Goal: Information Seeking & Learning: Learn about a topic

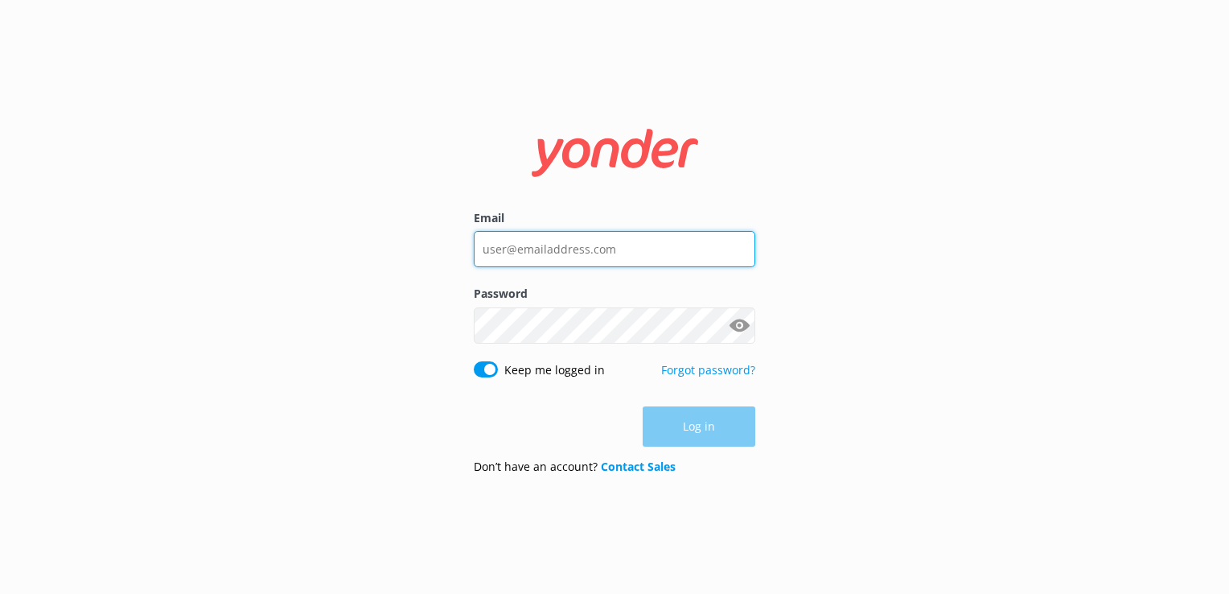
type input "[PERSON_NAME][EMAIL_ADDRESS][DOMAIN_NAME]"
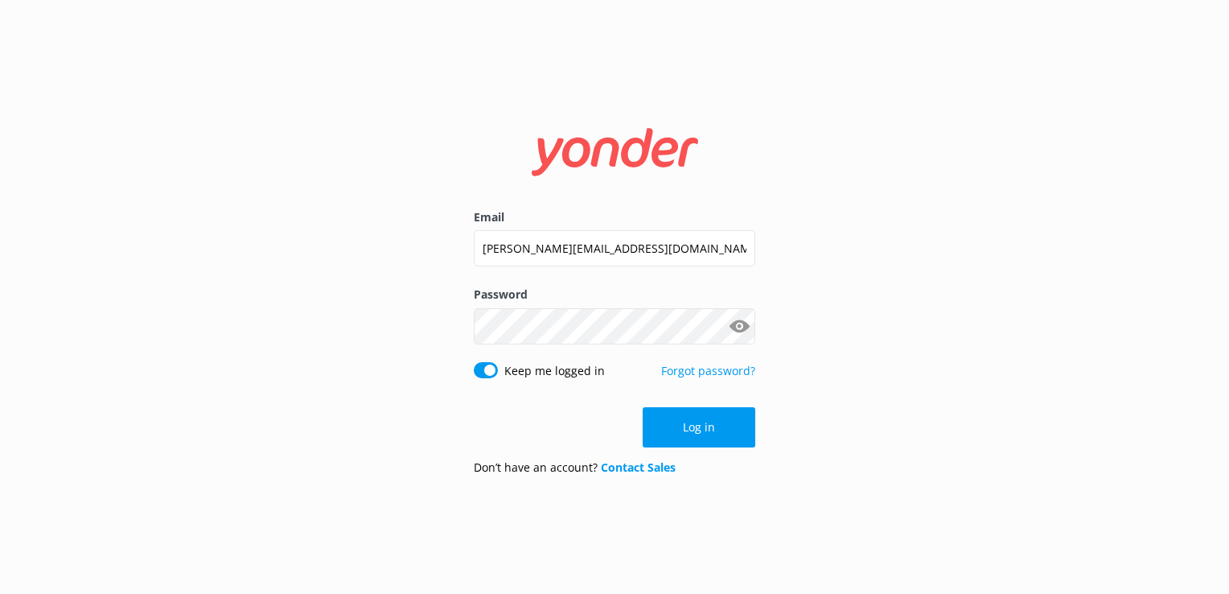
click at [742, 436] on div "Log in" at bounding box center [615, 427] width 282 height 40
click at [730, 422] on button "Log in" at bounding box center [699, 427] width 113 height 40
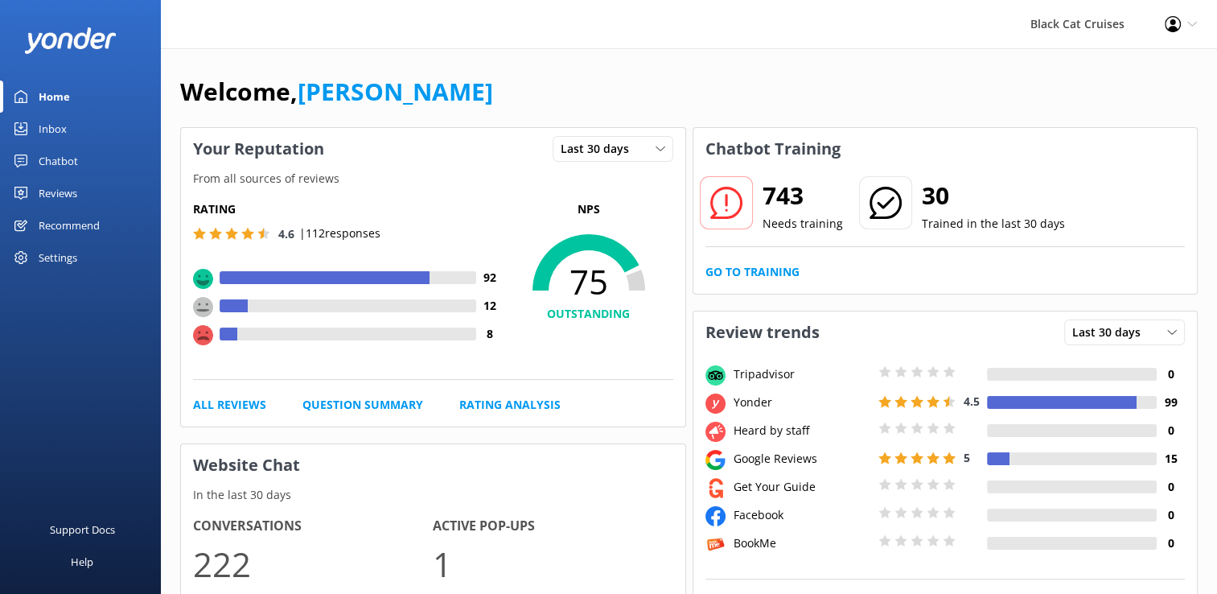
click at [492, 93] on div "Welcome, [PERSON_NAME]" at bounding box center [689, 99] width 1018 height 55
click at [641, 143] on div "Last 30 days" at bounding box center [613, 149] width 113 height 18
click at [627, 92] on div "Welcome, [PERSON_NAME]" at bounding box center [689, 99] width 1018 height 55
click at [656, 144] on icon at bounding box center [661, 149] width 10 height 10
click at [572, 144] on span "Last 30 days" at bounding box center [600, 149] width 78 height 18
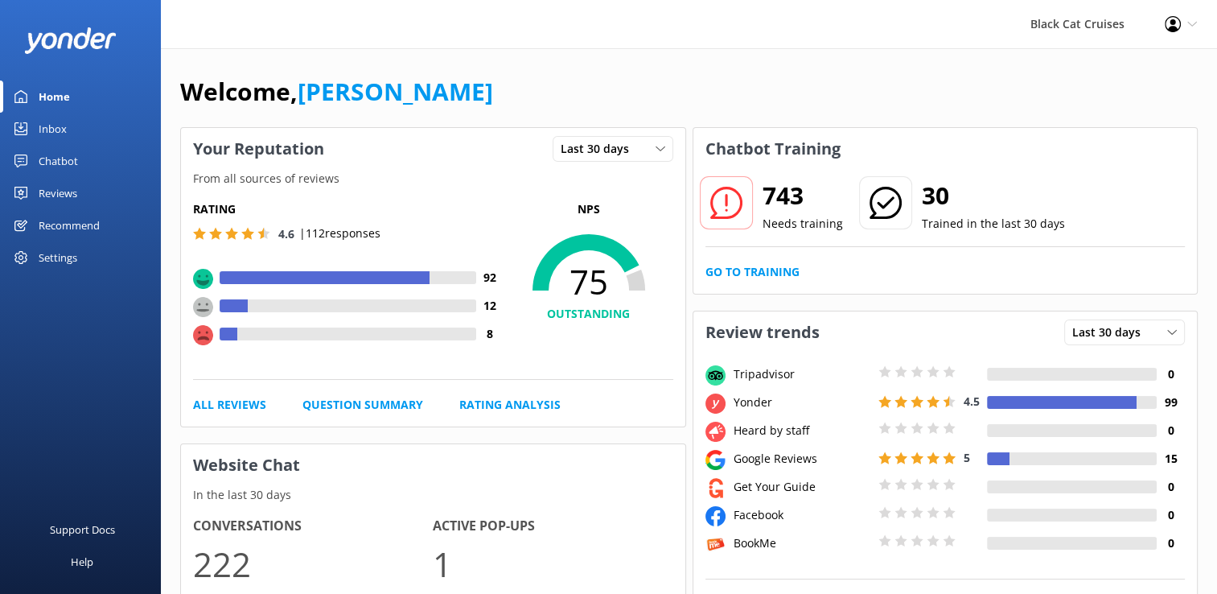
click at [47, 195] on div "Reviews" at bounding box center [58, 193] width 39 height 32
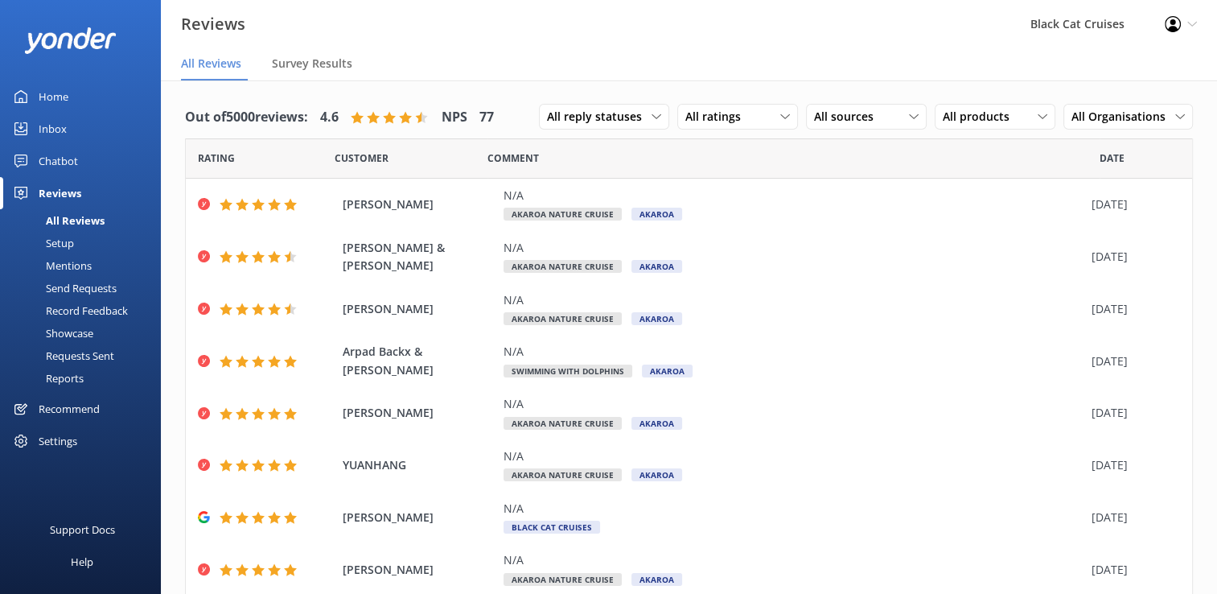
click at [64, 306] on div "Record Feedback" at bounding box center [69, 310] width 118 height 23
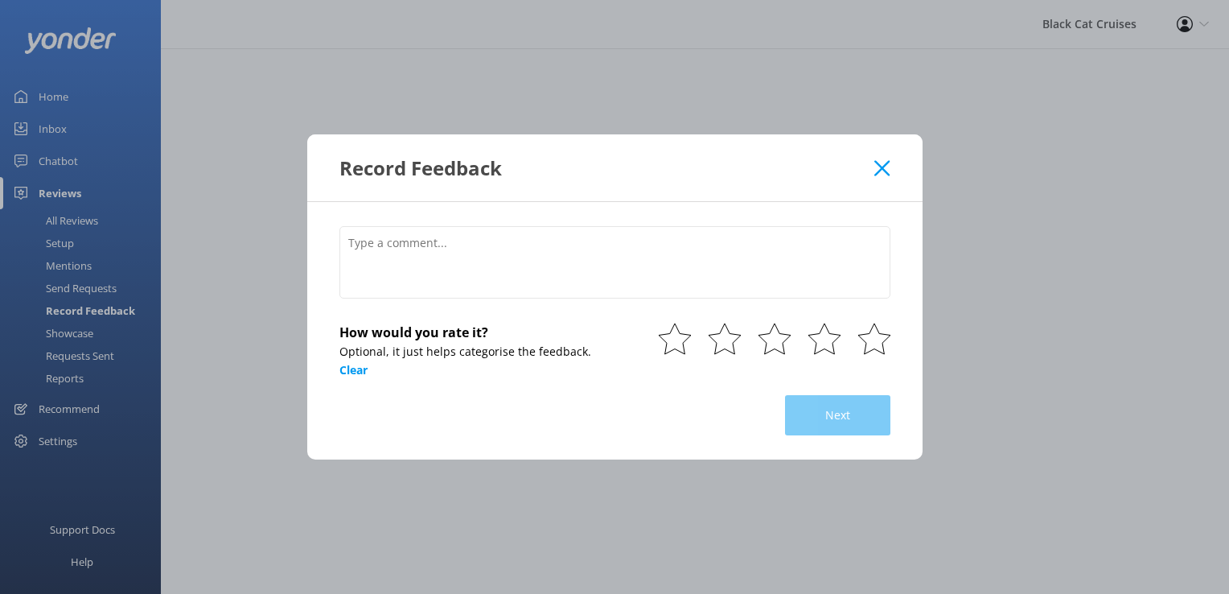
click at [65, 342] on div "Record Feedback How would you rate it? Optional, it just helps categorise the f…" at bounding box center [614, 297] width 1229 height 594
click at [872, 169] on div "Record Feedback" at bounding box center [607, 167] width 536 height 27
click at [885, 166] on use at bounding box center [881, 167] width 15 height 15
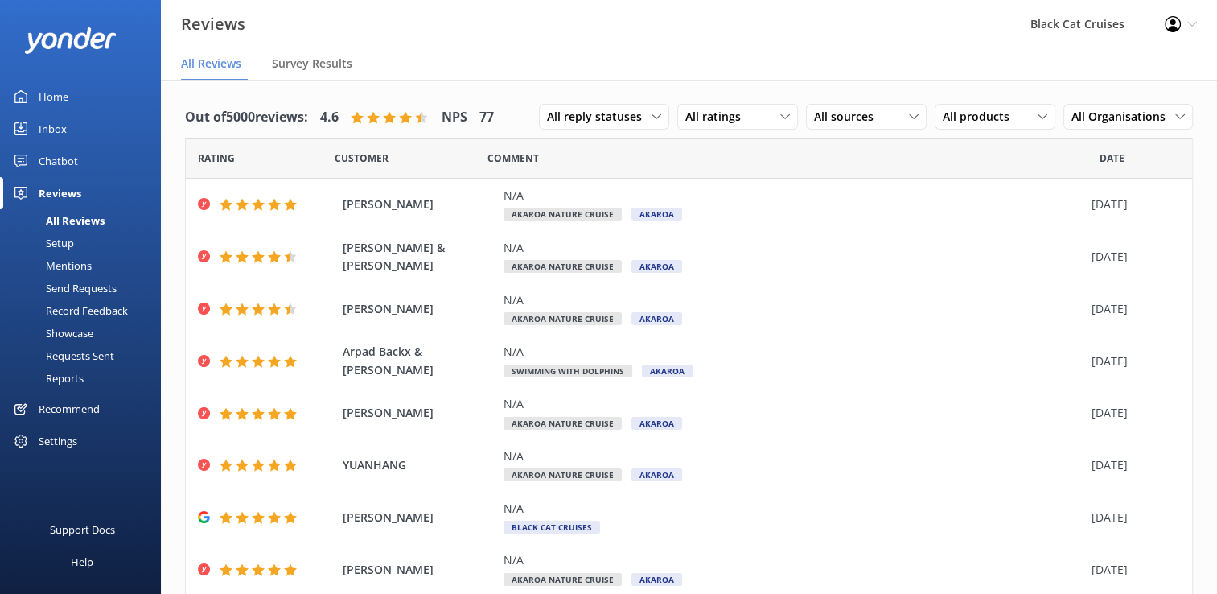
click at [68, 379] on div "Reports" at bounding box center [47, 378] width 74 height 23
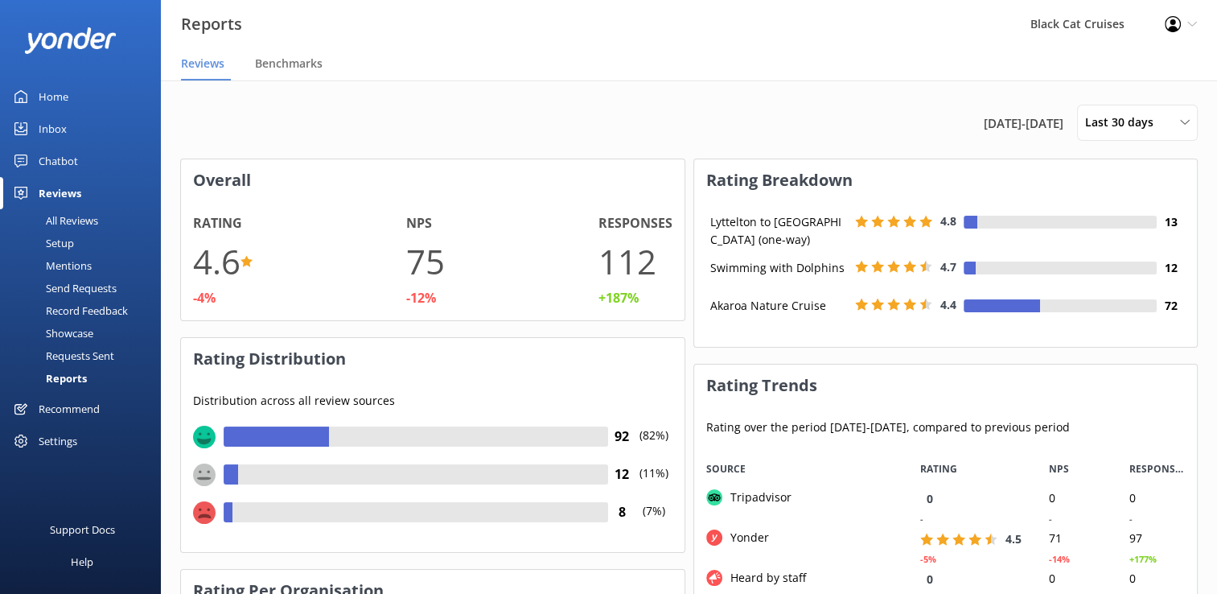
scroll to position [121, 491]
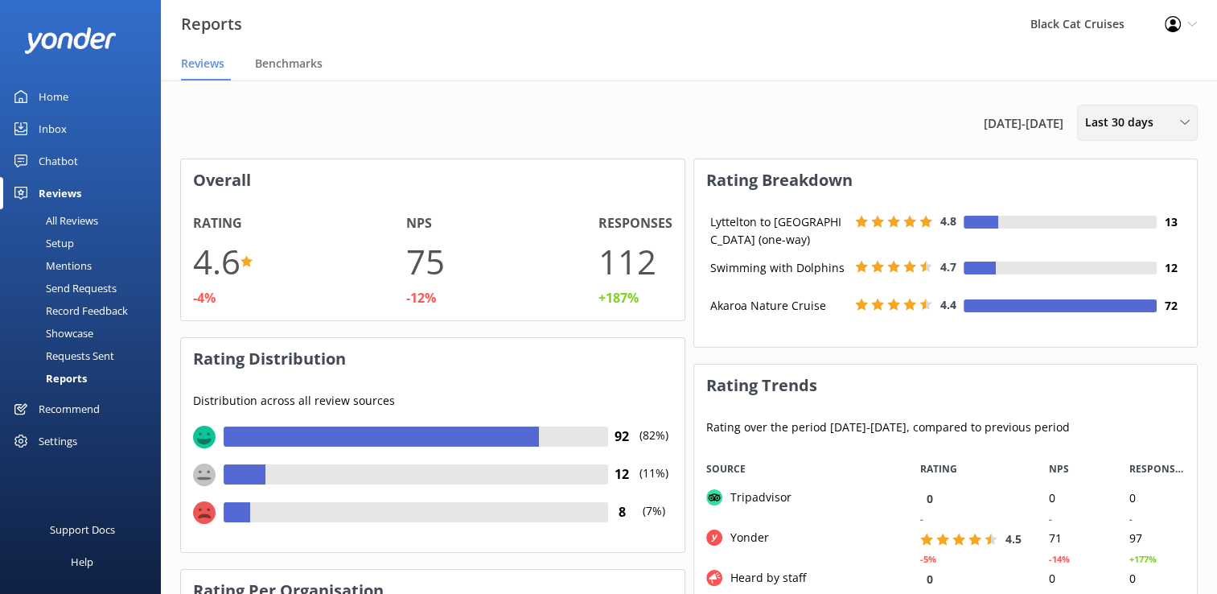
click at [1178, 117] on div "Last 30 days" at bounding box center [1137, 122] width 113 height 18
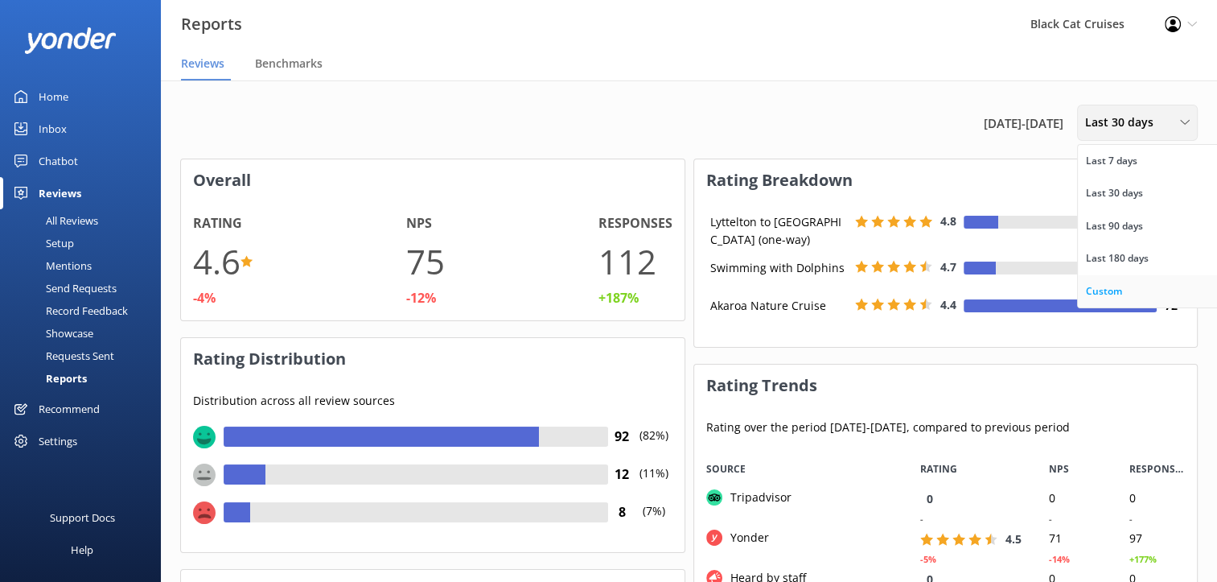
click at [1110, 283] on div "Custom" at bounding box center [1104, 291] width 36 height 16
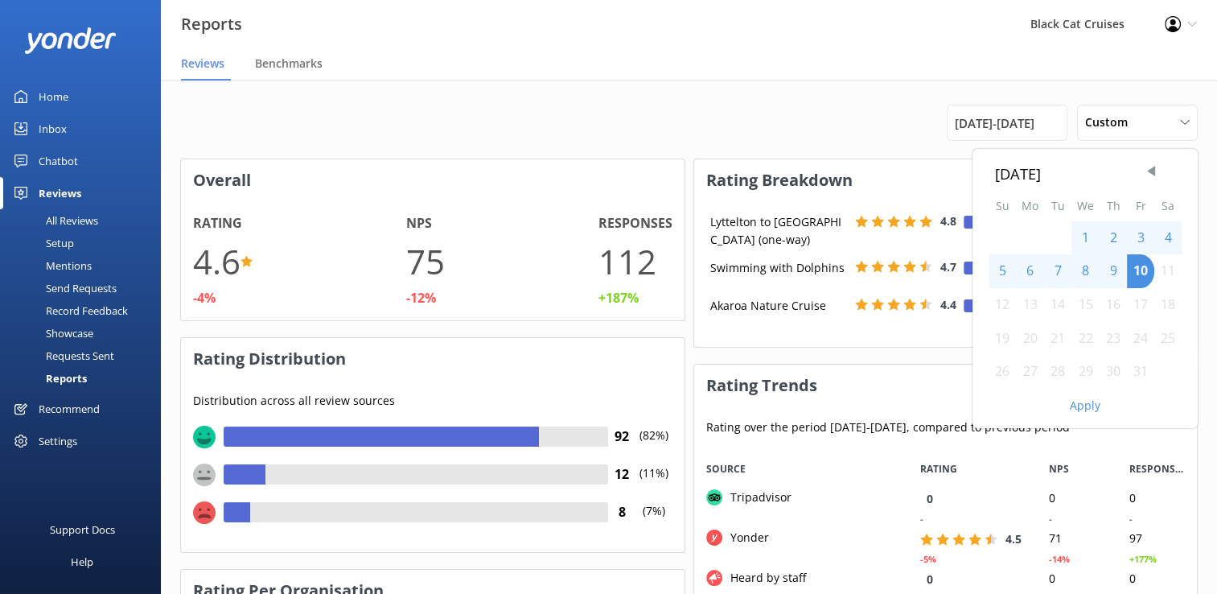
drag, startPoint x: 1153, startPoint y: 169, endPoint x: 731, endPoint y: 130, distance: 423.2
click at [731, 130] on div "[DATE] Su Mo Tu We Th Fr Sa 1 2 3 4 5 6 7 8 9 10 11 12 13 14 15 16 17 18 19 20 …" at bounding box center [689, 123] width 1018 height 36
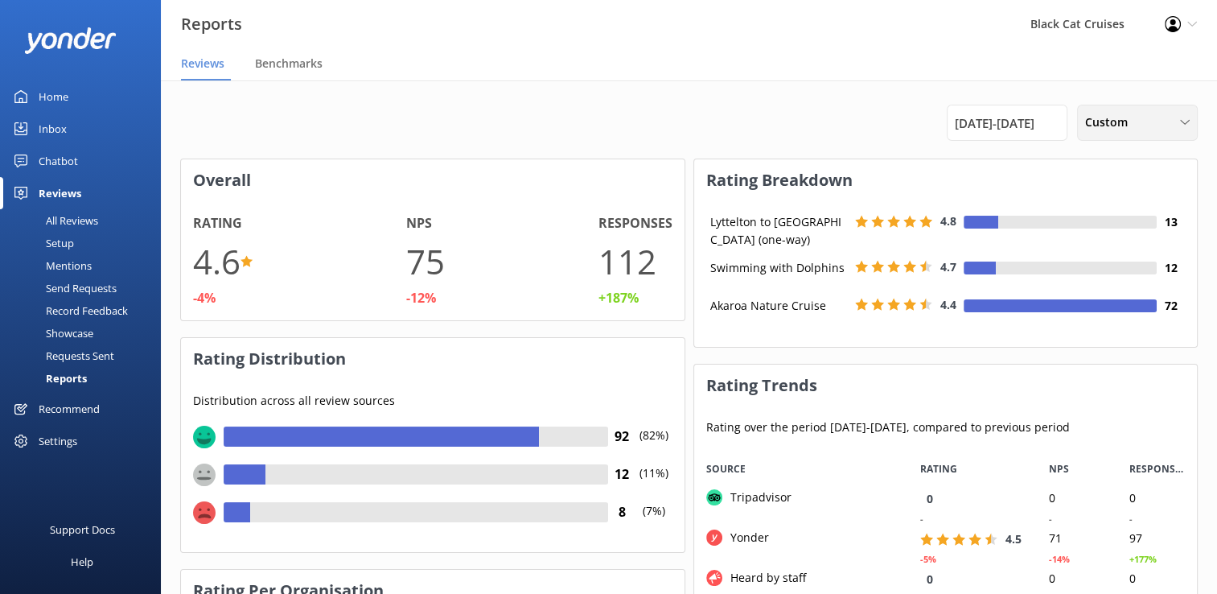
click at [1141, 134] on div "Custom Last 7 days Last 30 days Last 90 days Last 180 days Custom" at bounding box center [1137, 123] width 121 height 36
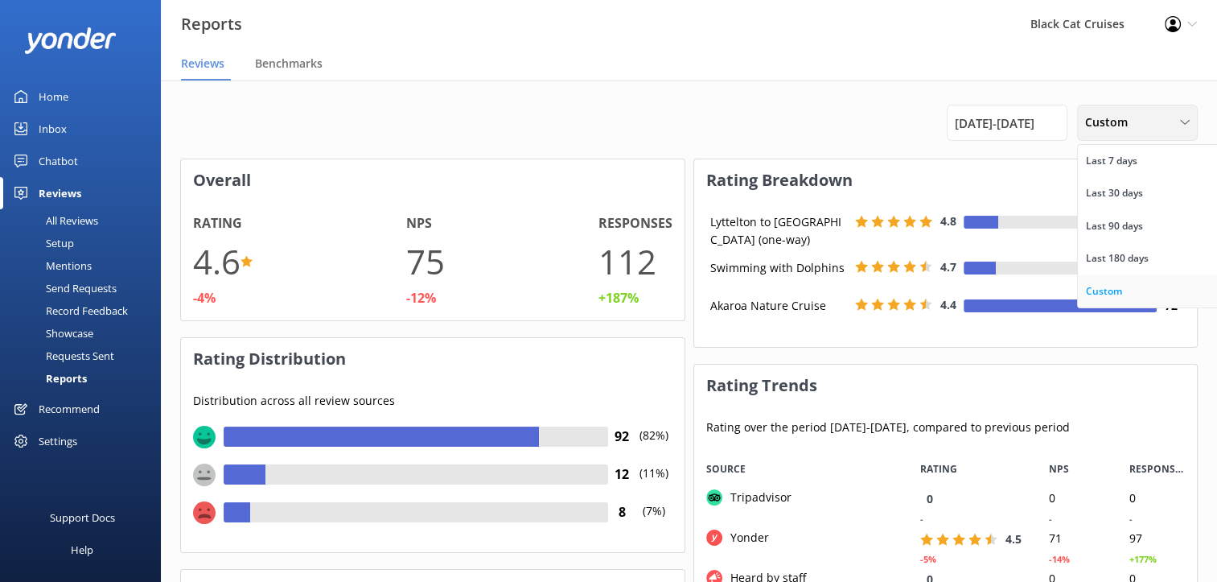
click at [1099, 288] on div "Custom" at bounding box center [1104, 291] width 36 height 16
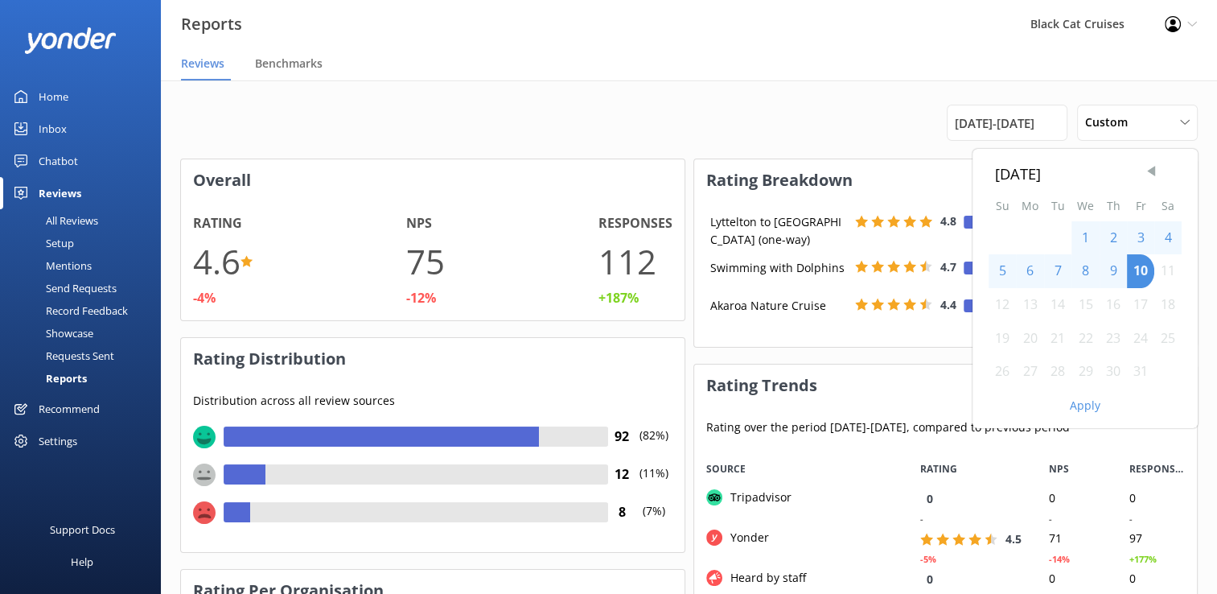
click at [1153, 171] on span "Previous Month" at bounding box center [1151, 171] width 16 height 16
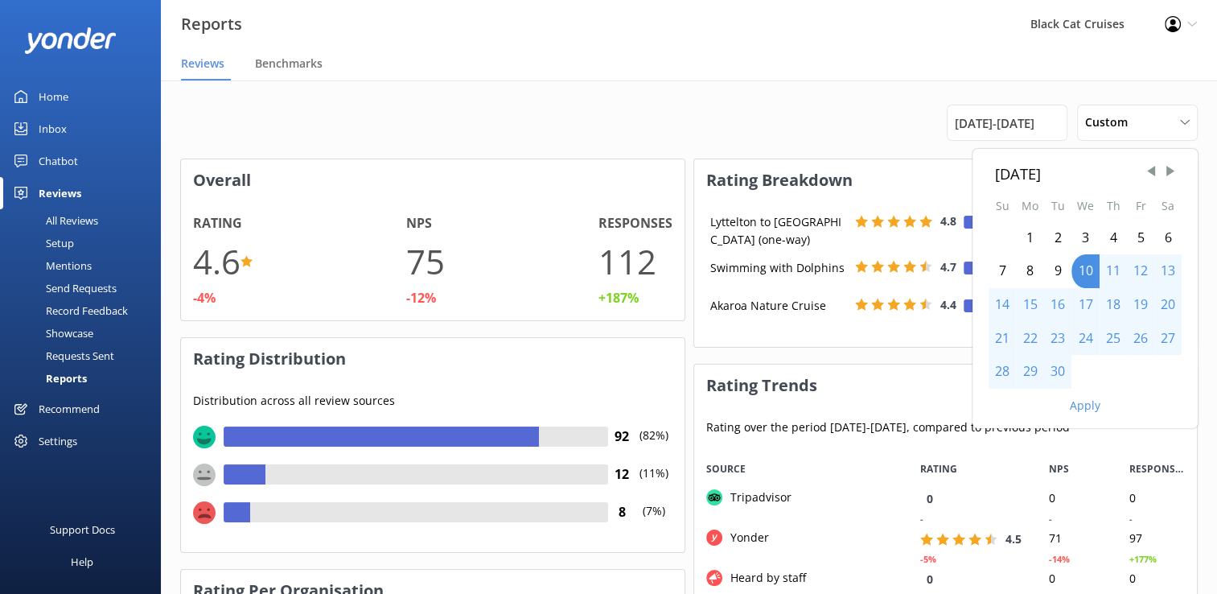
click at [1030, 238] on div "1" at bounding box center [1030, 238] width 28 height 34
click at [1052, 368] on div "30" at bounding box center [1057, 372] width 27 height 34
click at [1083, 405] on button "Apply" at bounding box center [1085, 405] width 31 height 11
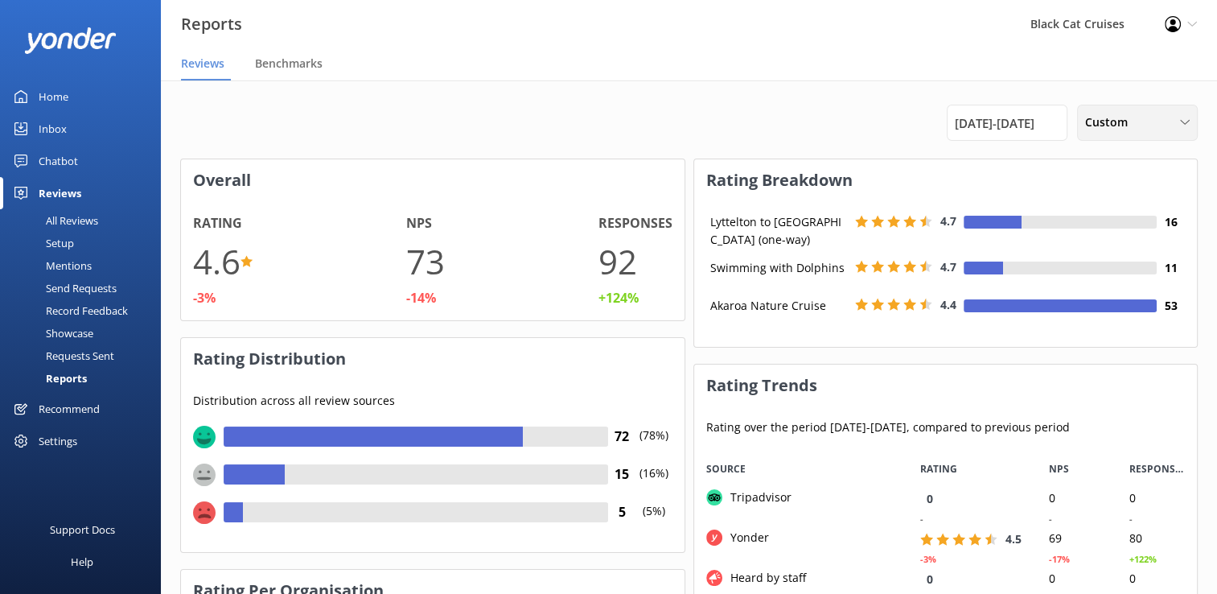
click at [1136, 118] on div "Custom" at bounding box center [1137, 122] width 113 height 18
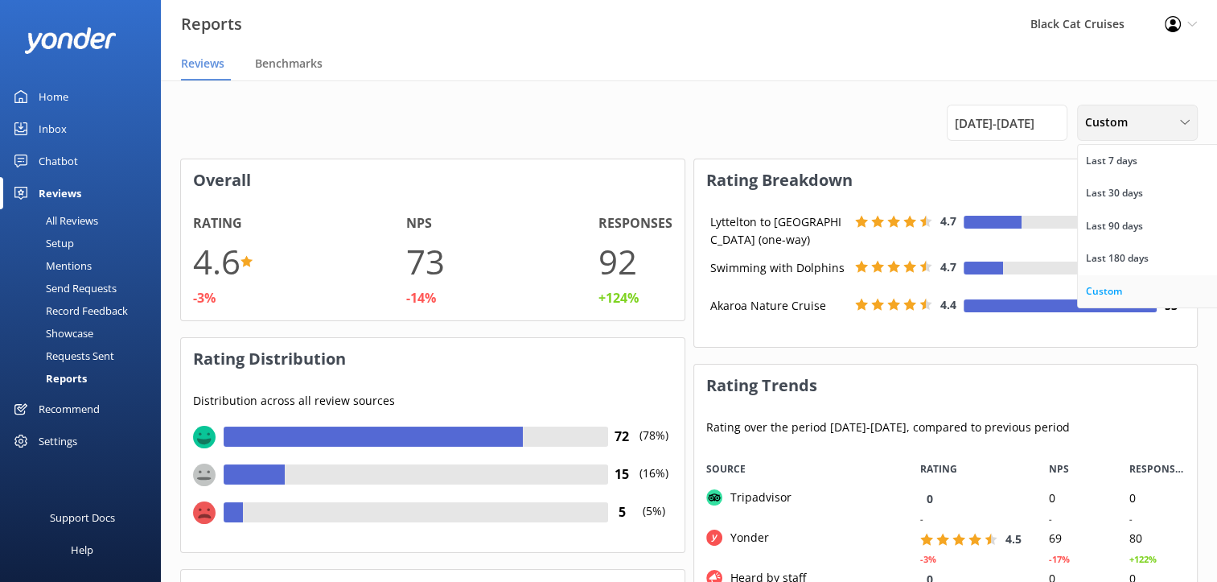
click at [1104, 285] on div "Custom" at bounding box center [1104, 291] width 36 height 16
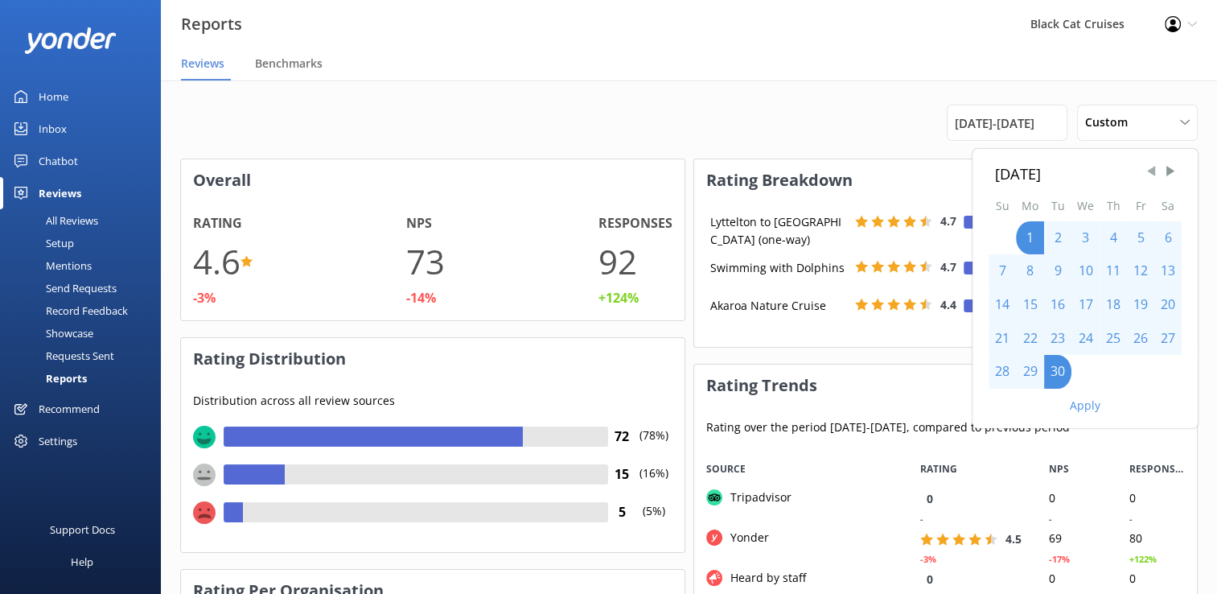
click at [1149, 167] on span "Previous Month" at bounding box center [1151, 171] width 16 height 16
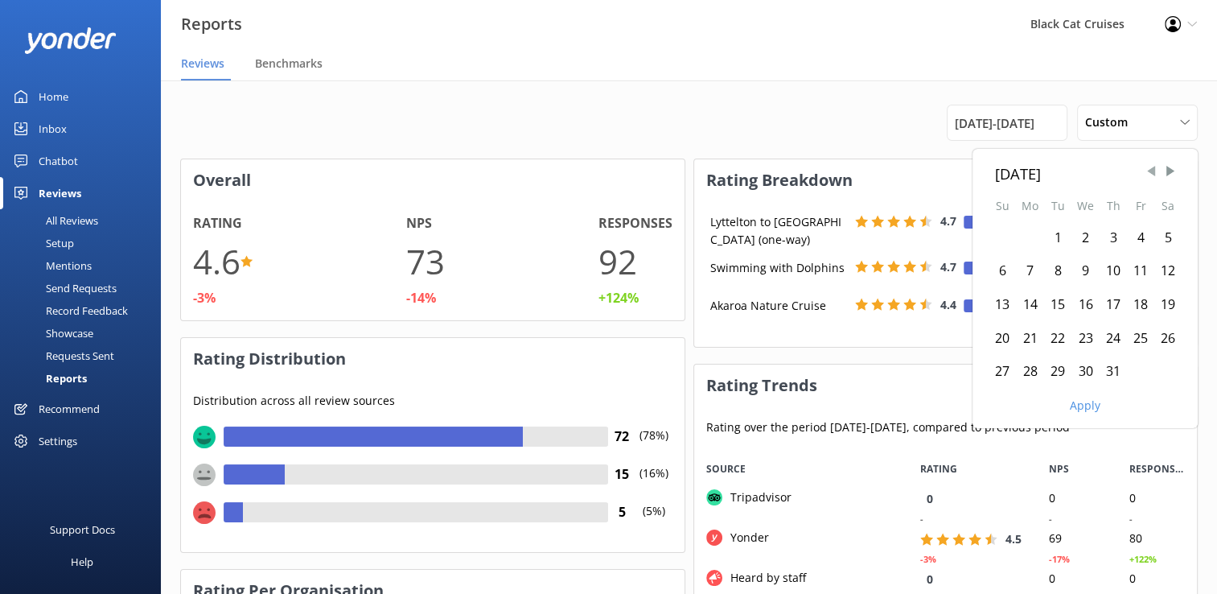
click at [1149, 167] on span "Previous Month" at bounding box center [1151, 171] width 16 height 16
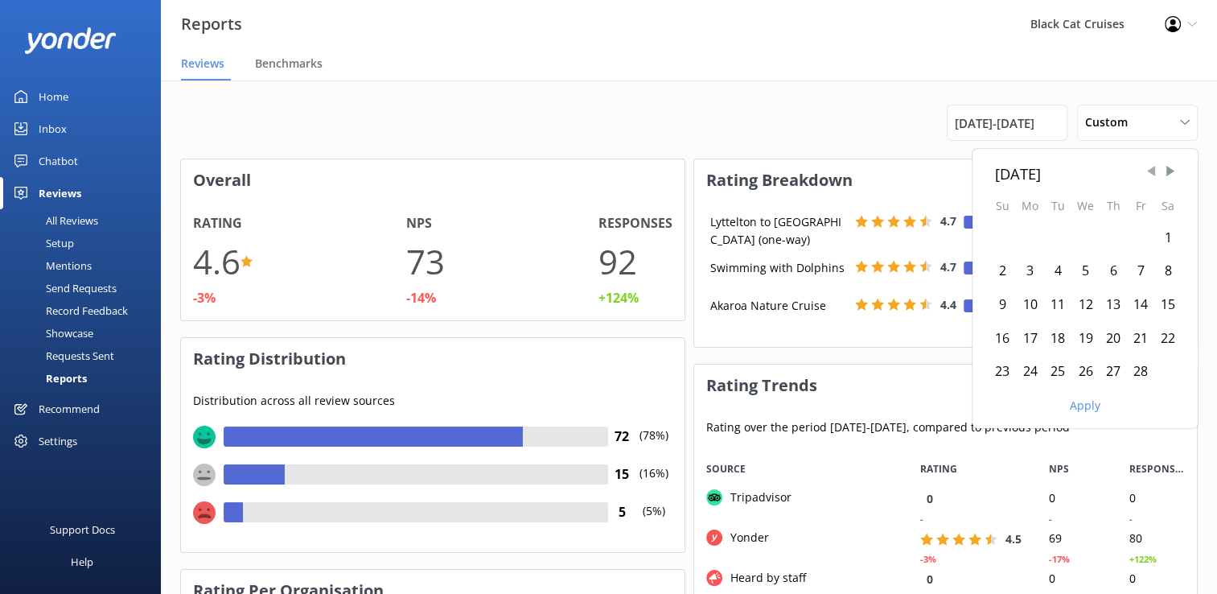
click at [1149, 167] on span "Previous Month" at bounding box center [1151, 171] width 16 height 16
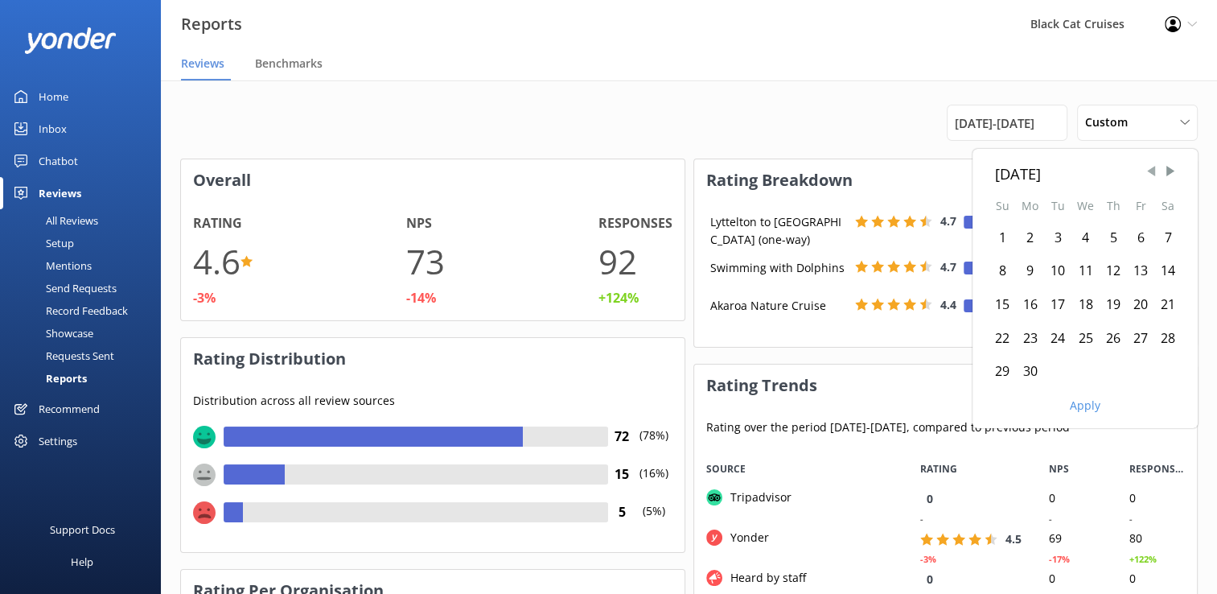
click at [1149, 167] on span "Previous Month" at bounding box center [1151, 171] width 16 height 16
click at [1170, 169] on span "Next Month" at bounding box center [1170, 171] width 16 height 16
click at [997, 233] on div "1" at bounding box center [1002, 238] width 27 height 34
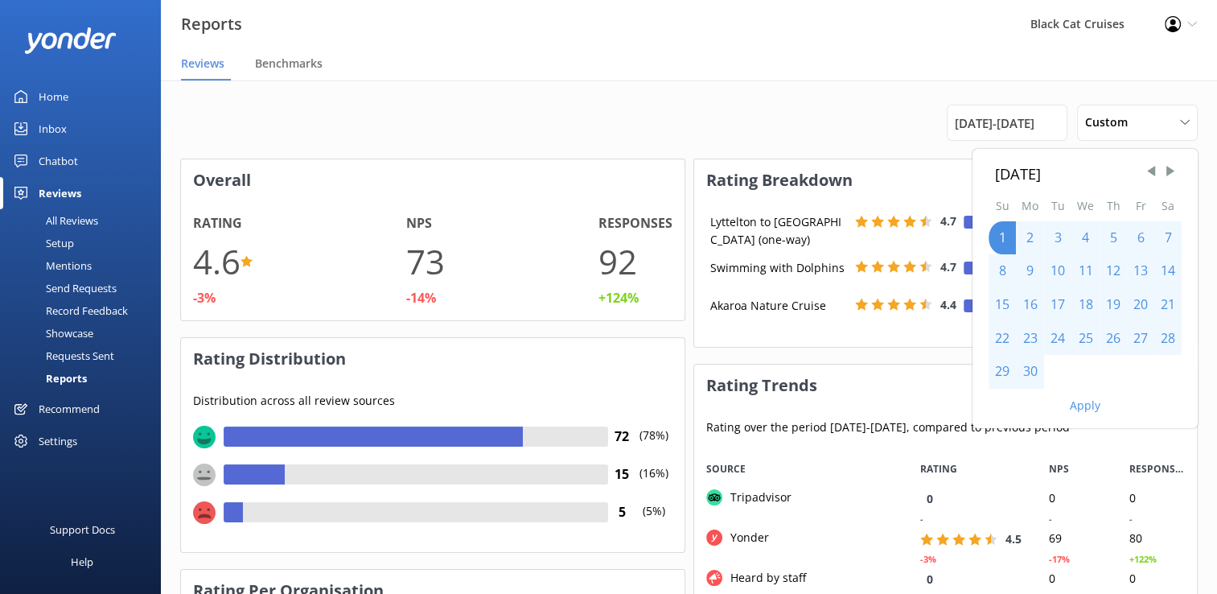
click at [1031, 372] on div "30" at bounding box center [1030, 372] width 28 height 34
click at [1079, 403] on button "Apply" at bounding box center [1085, 405] width 31 height 11
